Goal: Task Accomplishment & Management: Use online tool/utility

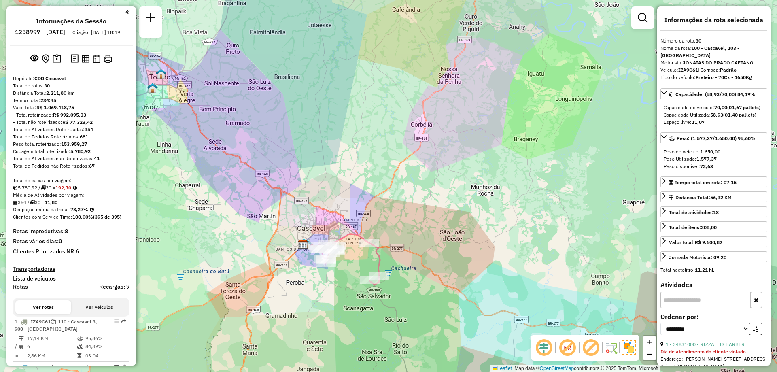
select select "**********"
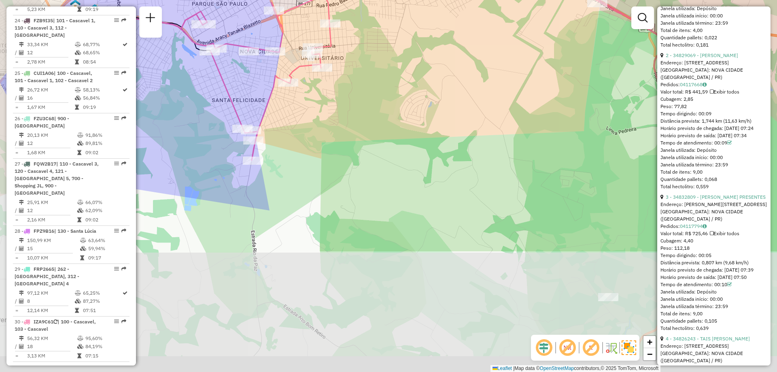
drag, startPoint x: 392, startPoint y: 256, endPoint x: 439, endPoint y: 109, distance: 154.3
click at [445, 108] on div "Janela de atendimento Grade de atendimento Capacidade Transportadoras Veículos …" at bounding box center [388, 186] width 777 height 372
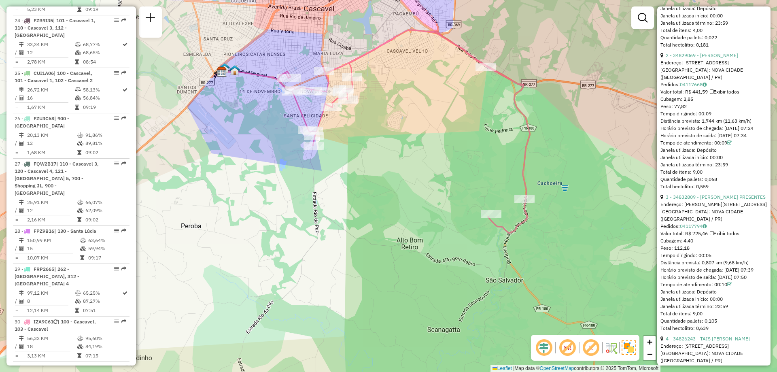
drag, startPoint x: 461, startPoint y: 132, endPoint x: 434, endPoint y: 170, distance: 46.4
click at [434, 170] on div "Janela de atendimento Grade de atendimento Capacidade Transportadoras Veículos …" at bounding box center [388, 186] width 777 height 372
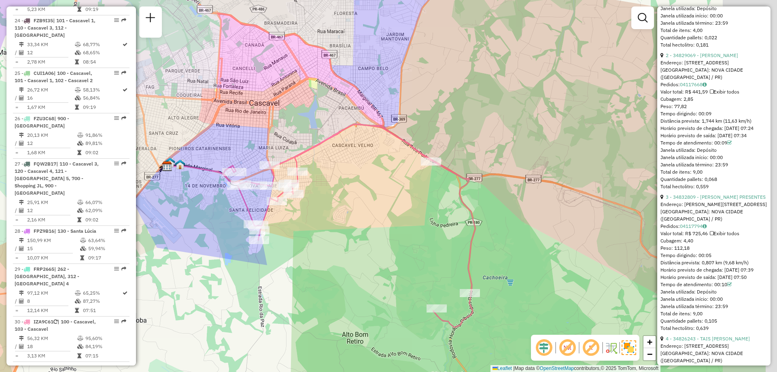
drag, startPoint x: 498, startPoint y: 227, endPoint x: 408, endPoint y: 200, distance: 94.6
click at [408, 200] on div "Janela de atendimento Grade de atendimento Capacidade Transportadoras Veículos …" at bounding box center [388, 186] width 777 height 372
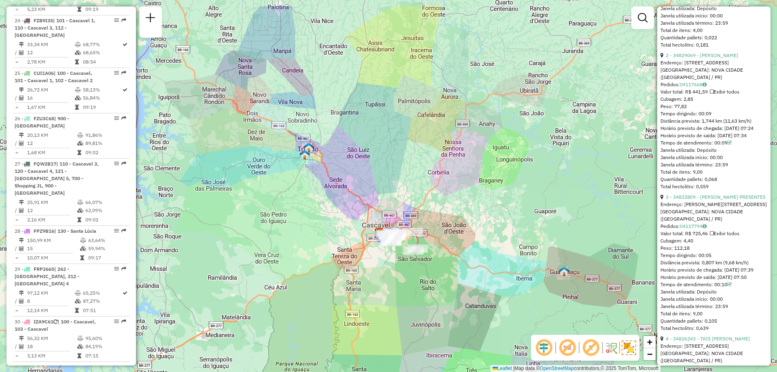
drag, startPoint x: 341, startPoint y: 139, endPoint x: 406, endPoint y: 182, distance: 77.9
click at [406, 182] on div "Janela de atendimento Grade de atendimento Capacidade Transportadoras Veículos …" at bounding box center [388, 186] width 777 height 372
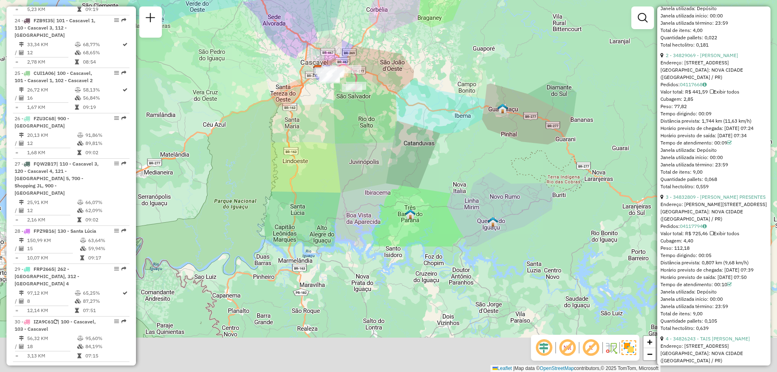
drag, startPoint x: 544, startPoint y: 308, endPoint x: 483, endPoint y: 146, distance: 173.9
click at [483, 146] on div "Janela de atendimento Grade de atendimento Capacidade Transportadoras Veículos …" at bounding box center [388, 186] width 777 height 372
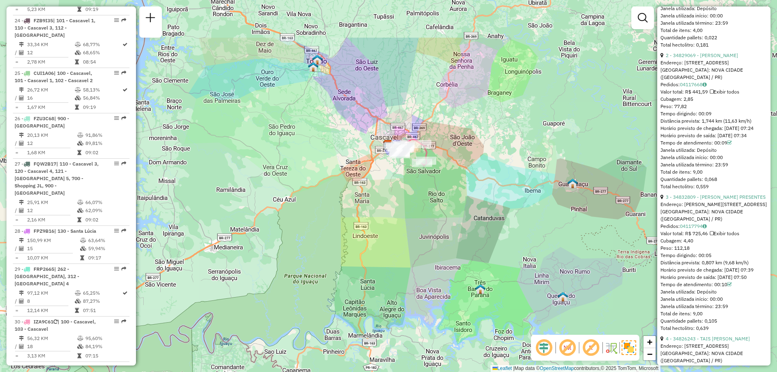
drag, startPoint x: 408, startPoint y: 140, endPoint x: 479, endPoint y: 216, distance: 103.1
click at [479, 216] on div "Janela de atendimento Grade de atendimento Capacidade Transportadoras Veículos …" at bounding box center [388, 186] width 777 height 372
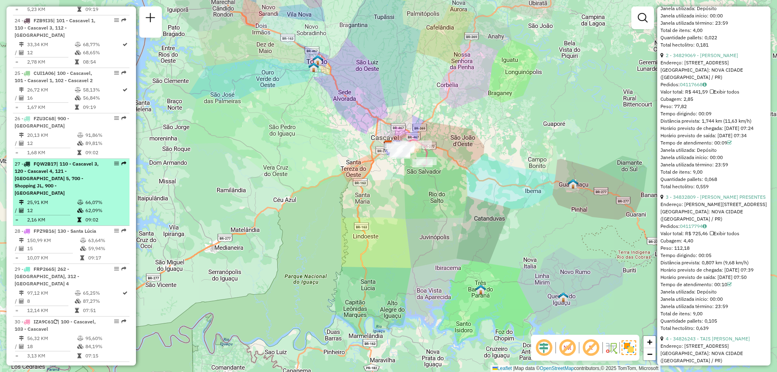
click at [49, 161] on span "| 110 - Cascavel 3, 120 - Cascavel 4, 121 - [GEOGRAPHIC_DATA] 5, 700 - Shopping…" at bounding box center [57, 178] width 84 height 35
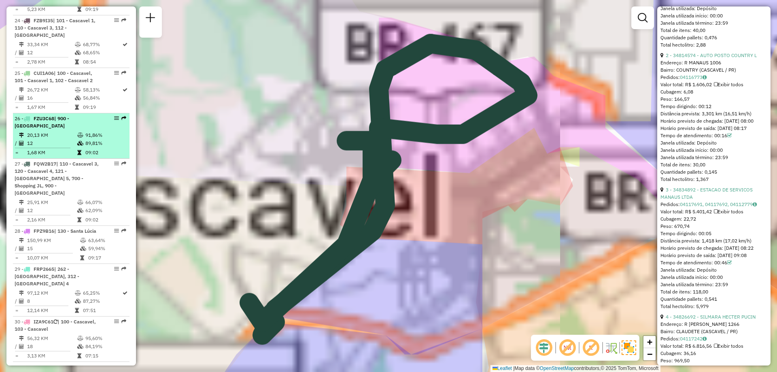
scroll to position [460, 0]
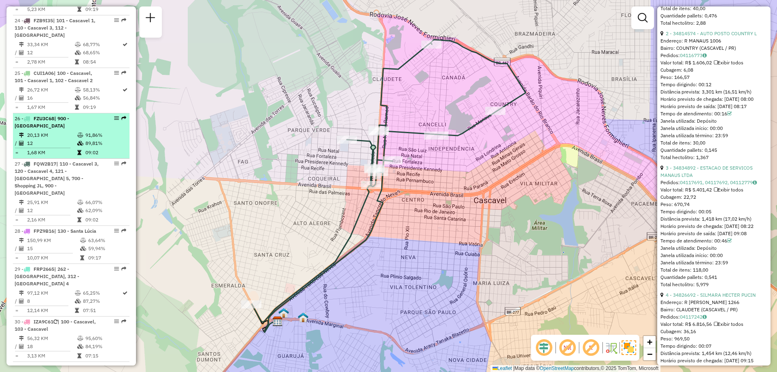
click at [53, 139] on td "12" at bounding box center [52, 143] width 50 height 8
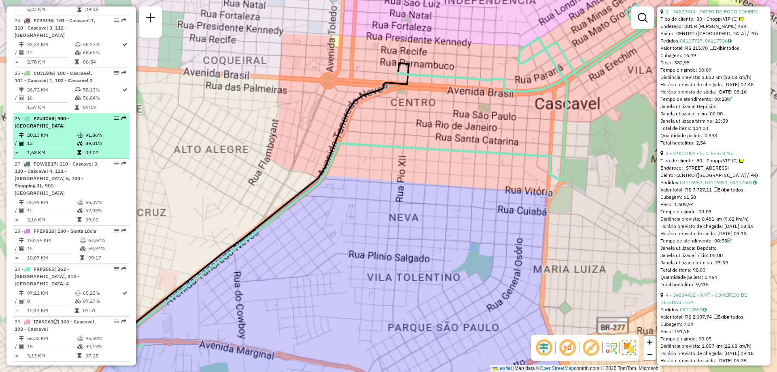
scroll to position [445, 0]
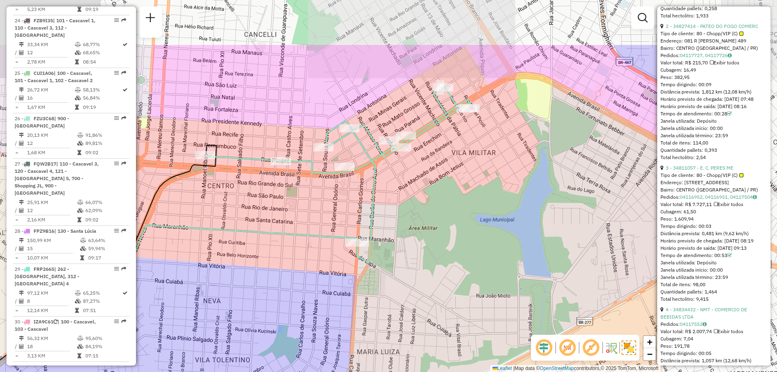
drag, startPoint x: 458, startPoint y: 168, endPoint x: 266, endPoint y: 250, distance: 209.0
click at [266, 250] on div "Janela de atendimento Grade de atendimento Capacidade Transportadoras Veículos …" at bounding box center [388, 186] width 777 height 372
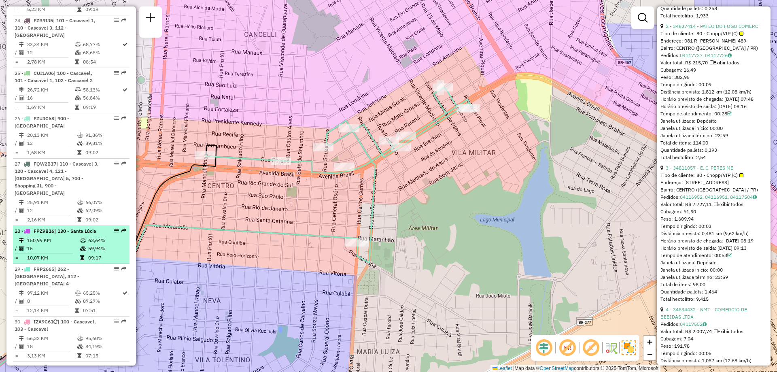
click at [73, 227] on div "28 - FPZ9B16 | 130 - Santa Lúcia" at bounding box center [58, 230] width 86 height 7
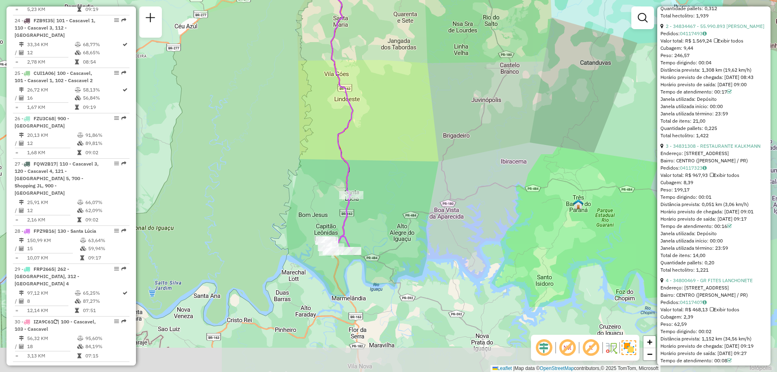
drag, startPoint x: 433, startPoint y: 308, endPoint x: 404, endPoint y: 206, distance: 106.4
click at [404, 206] on div "Janela de atendimento Grade de atendimento Capacidade Transportadoras Veículos …" at bounding box center [388, 186] width 777 height 372
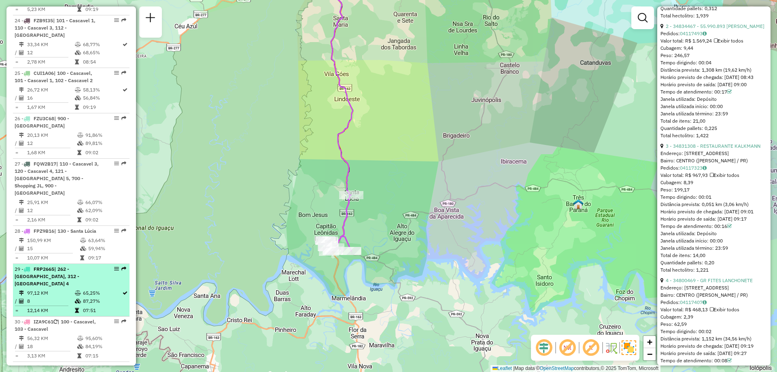
click at [75, 265] on div "29 - FRP2665 | [STREET_ADDRESS]" at bounding box center [58, 276] width 86 height 22
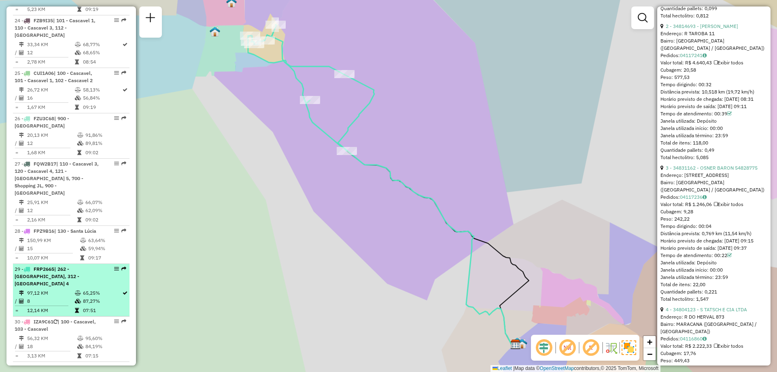
scroll to position [452, 0]
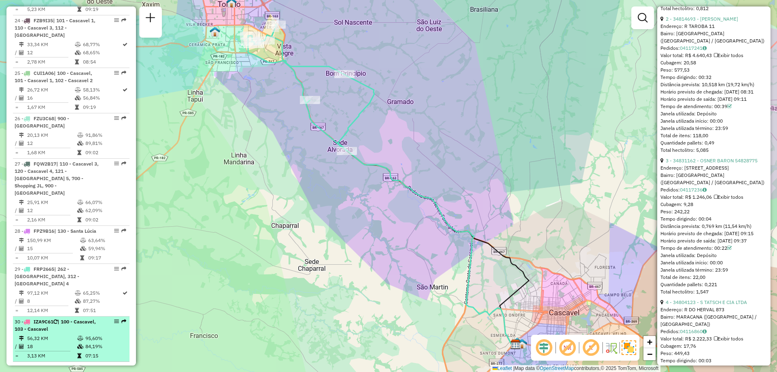
click at [45, 334] on td "56,32 KM" at bounding box center [52, 338] width 50 height 8
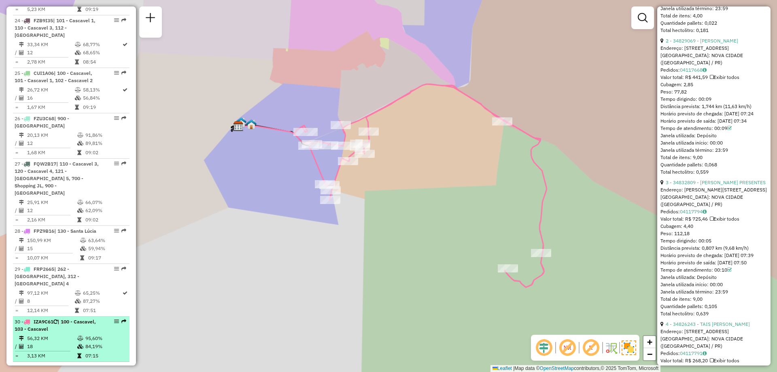
scroll to position [438, 0]
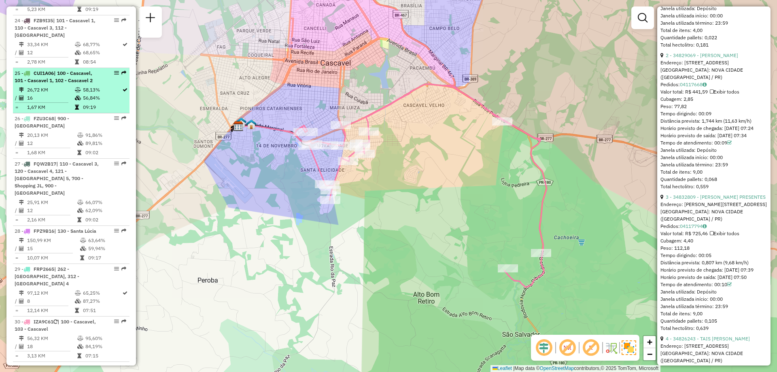
click at [41, 94] on td "16" at bounding box center [51, 98] width 48 height 8
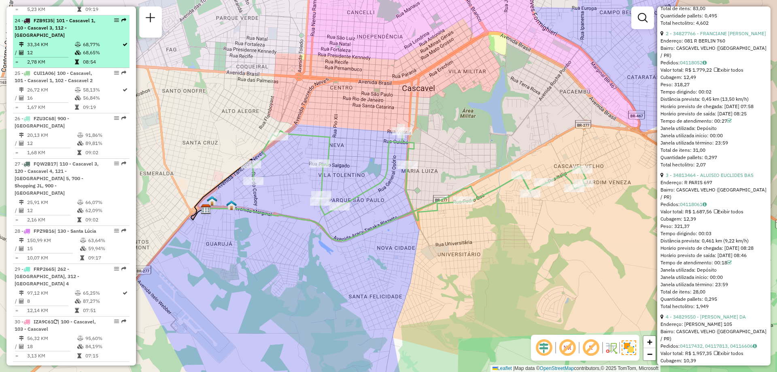
scroll to position [1292, 0]
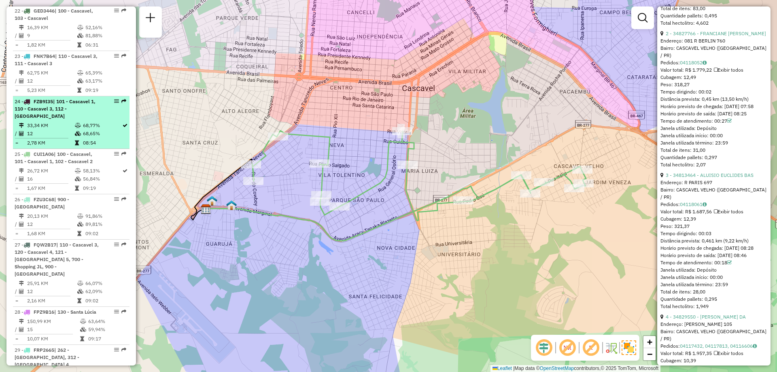
click at [54, 98] on span "| 101 - Cascavel 1, 110 - Cascavel 3, 112 - [GEOGRAPHIC_DATA]" at bounding box center [55, 108] width 81 height 21
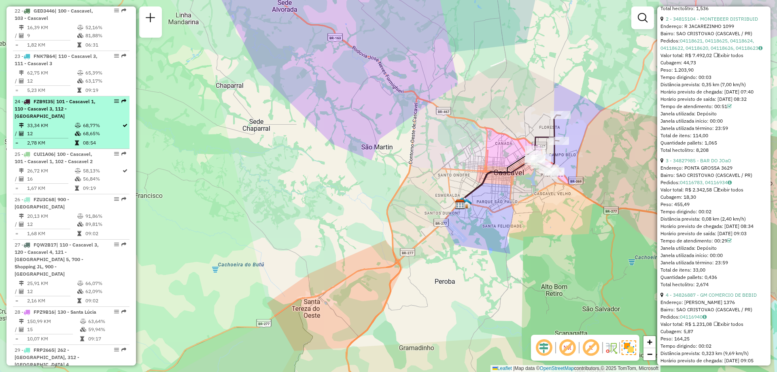
scroll to position [1170, 0]
